Goal: Information Seeking & Learning: Learn about a topic

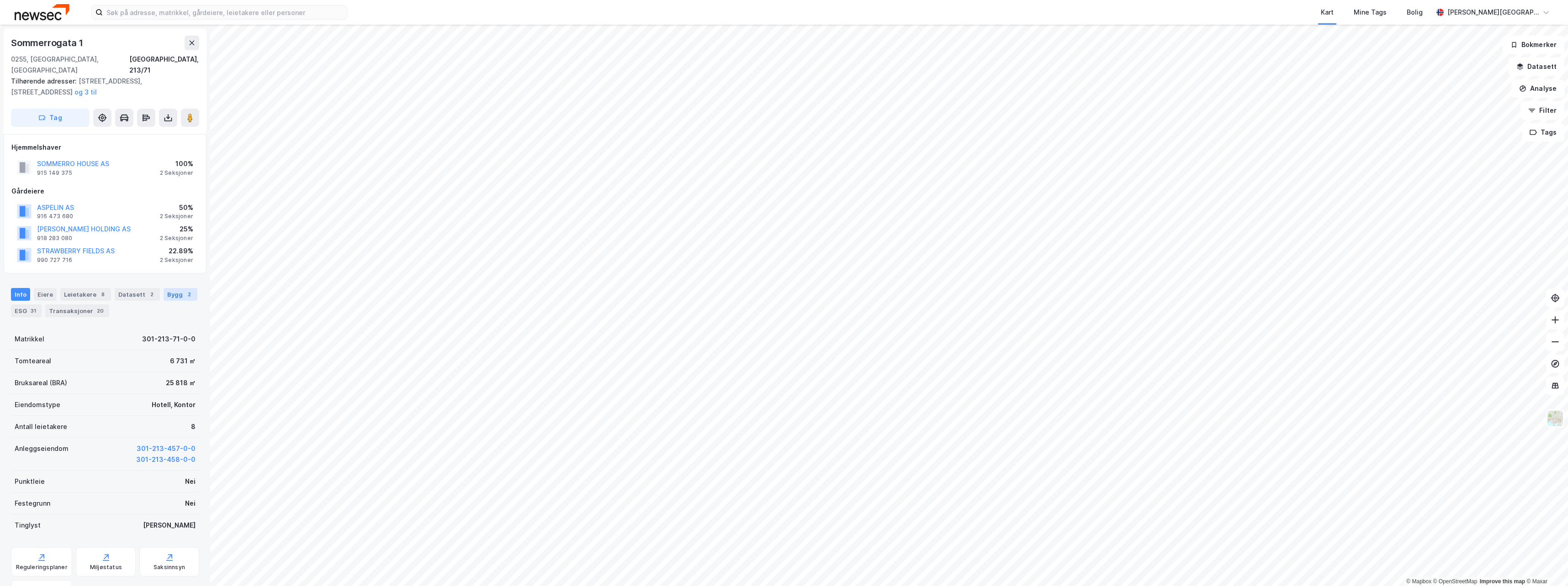
click at [164, 288] on div "Bygg 2" at bounding box center [180, 294] width 34 height 13
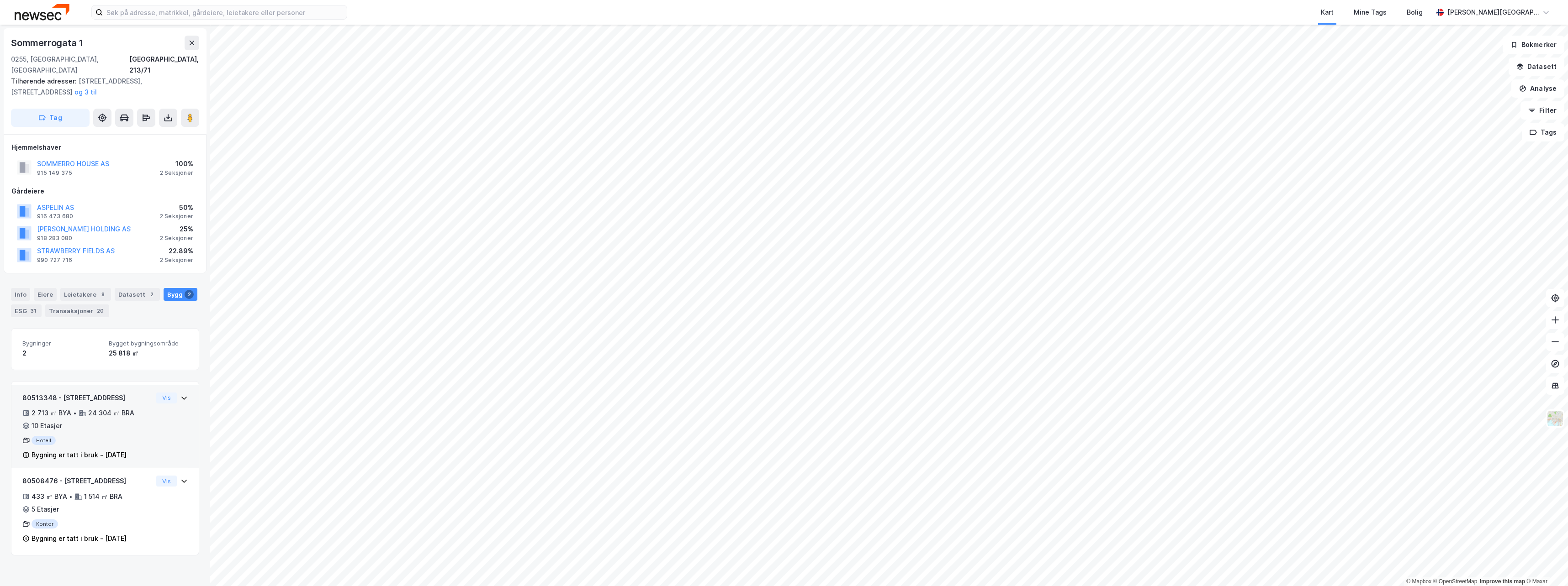
click at [181, 395] on icon at bounding box center [184, 398] width 7 height 7
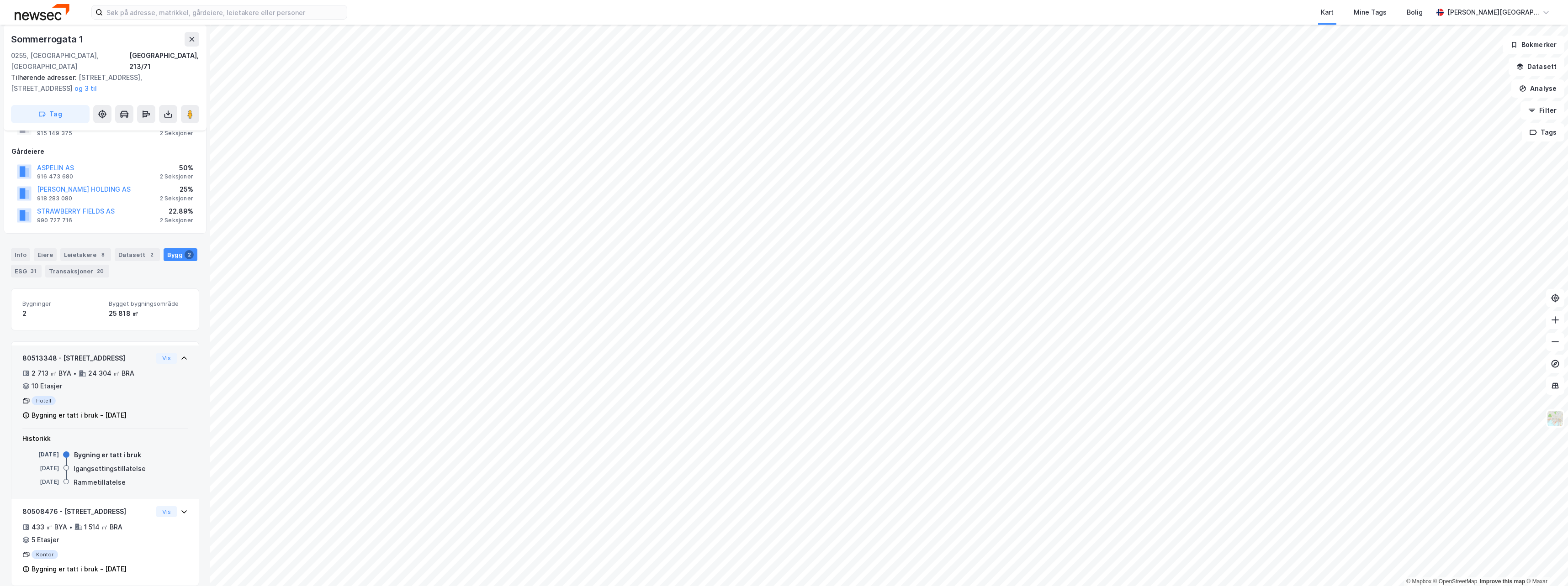
click at [63, 382] on div "80513348 - [STREET_ADDRESS] 2 713 ㎡ BYA • 24 304 ㎡ BRA • 10 Etasjer Hotell Bygn…" at bounding box center [87, 387] width 130 height 68
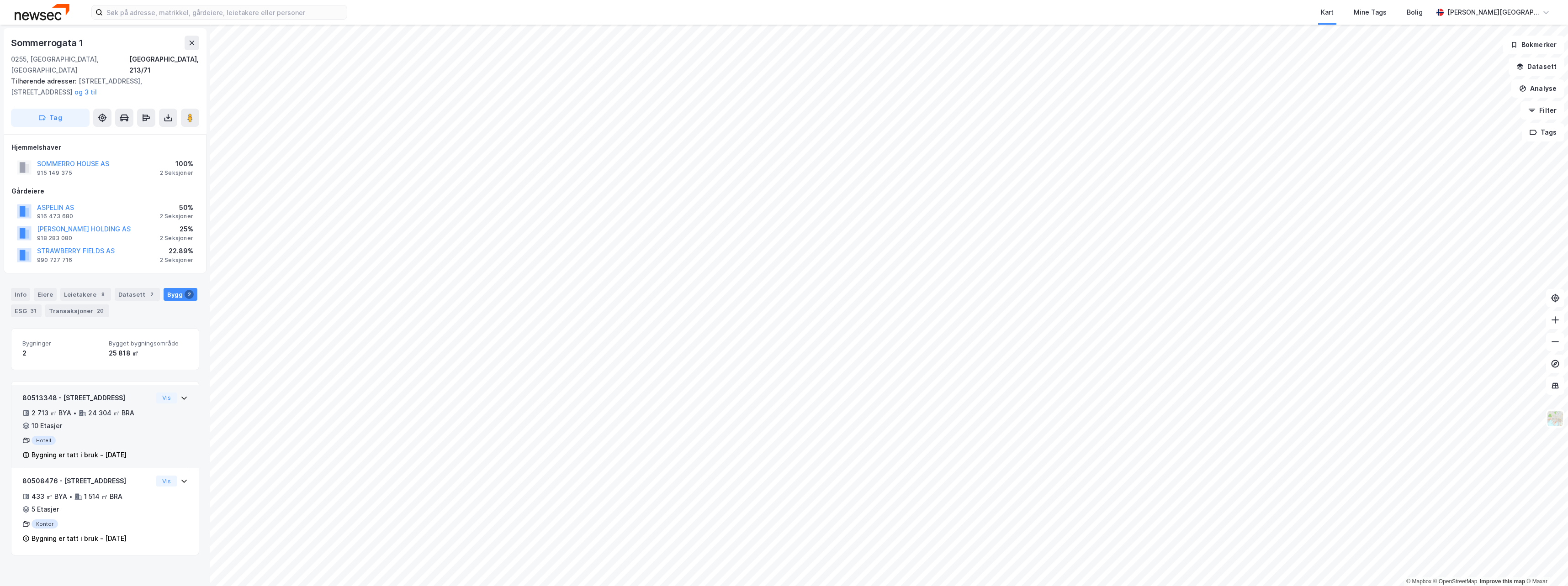
scroll to position [0, 0]
click at [40, 288] on div "Eiere" at bounding box center [45, 294] width 23 height 13
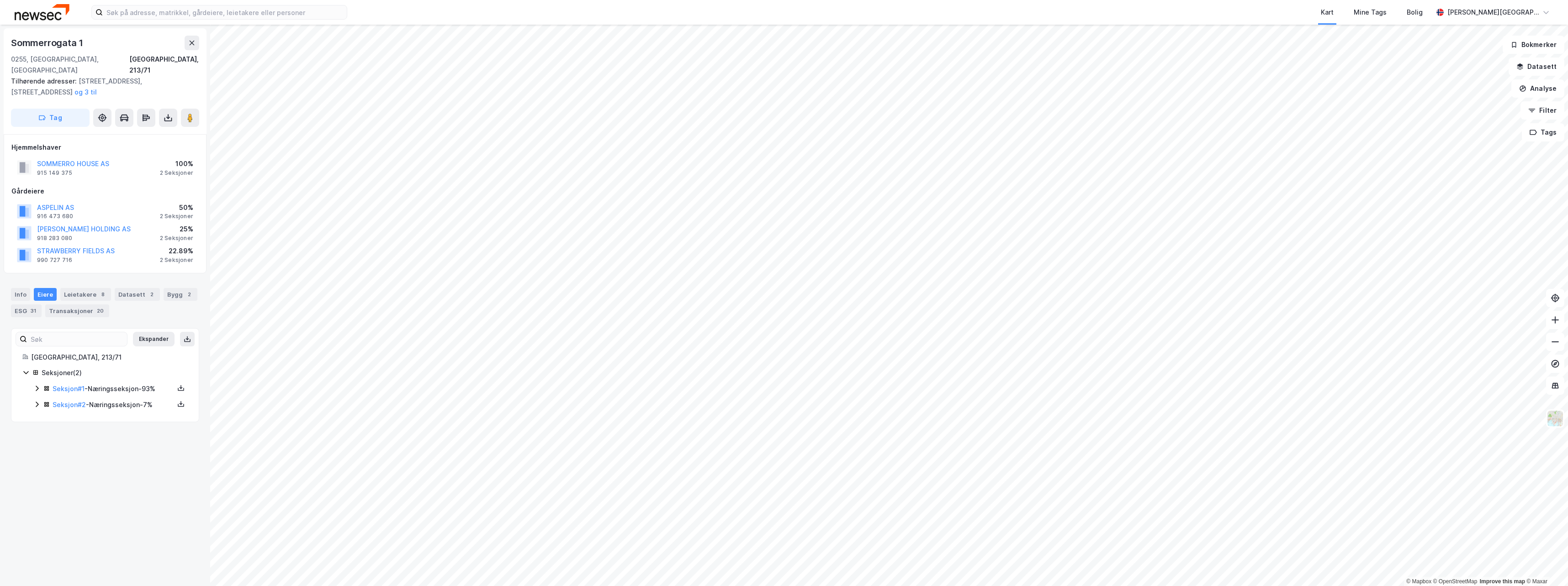
click at [34, 385] on icon at bounding box center [37, 388] width 7 height 7
click at [129, 431] on div "Sommerrokvartalet Holding AS" at bounding box center [145, 441] width 86 height 22
click at [105, 474] on link "Strawberry Brothers AS" at bounding box center [138, 477] width 74 height 8
